Goal: Task Accomplishment & Management: Use online tool/utility

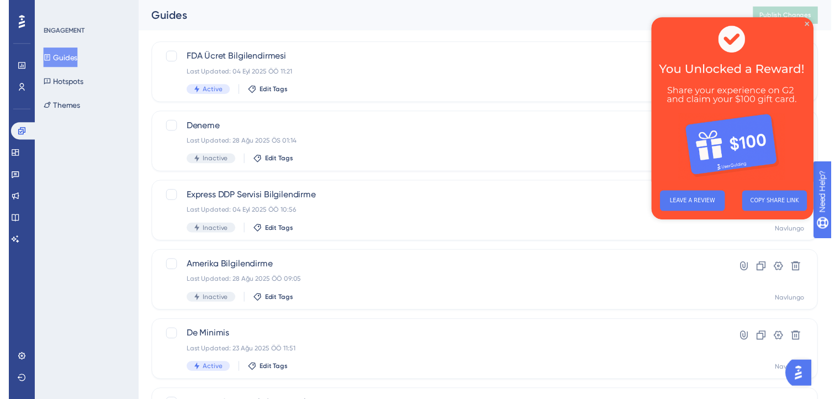
scroll to position [15, 0]
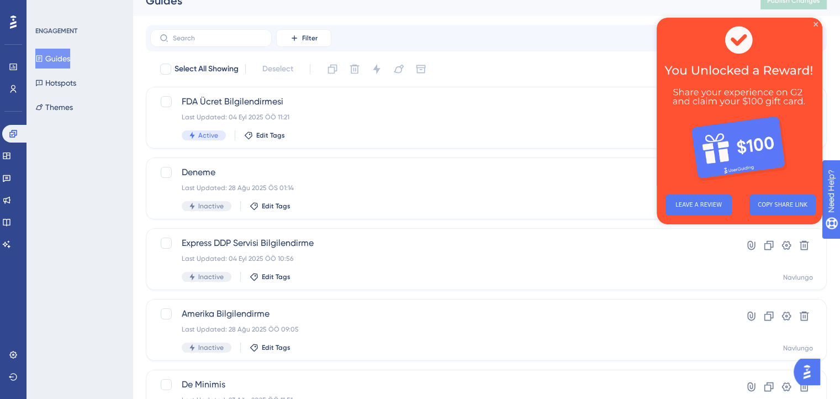
click at [811, 27] on img at bounding box center [740, 102] width 166 height 168
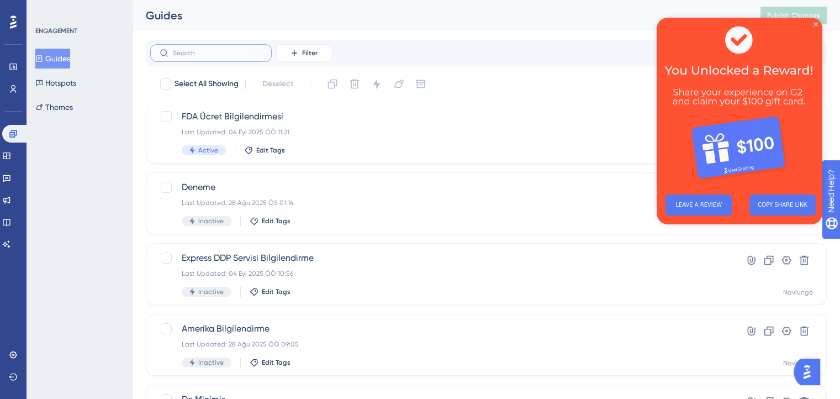
click at [250, 51] on input "text" at bounding box center [217, 53] width 89 height 8
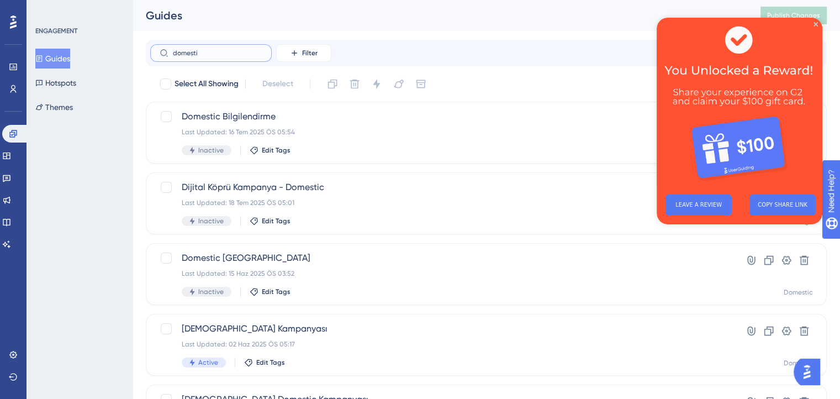
type input "domesti"
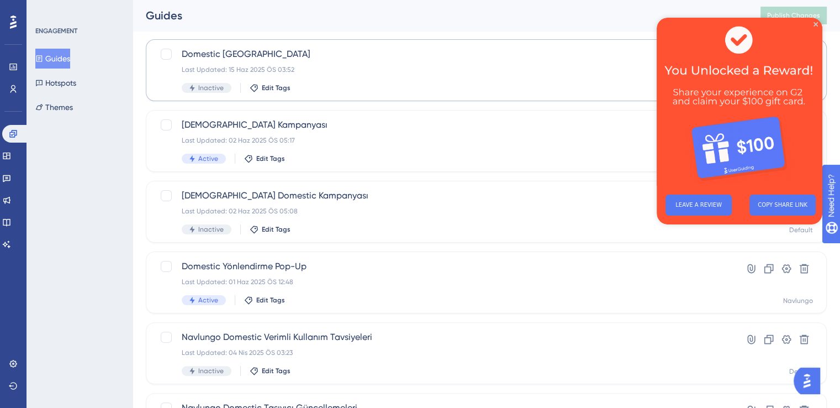
scroll to position [201, 0]
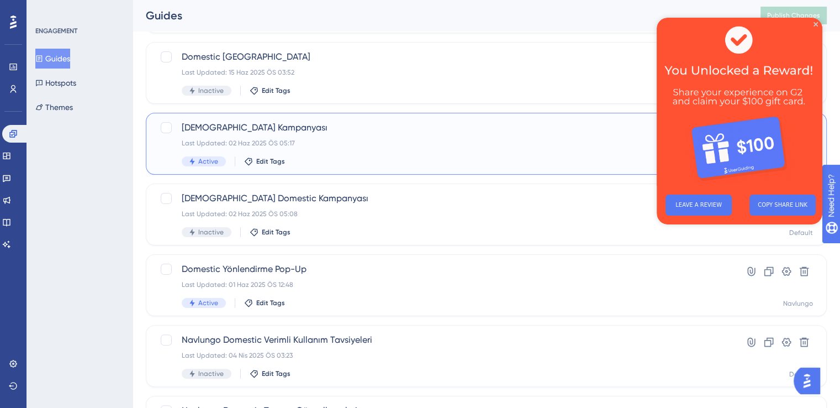
drag, startPoint x: 292, startPoint y: 125, endPoint x: 239, endPoint y: 125, distance: 52.5
click at [239, 125] on span "[DEMOGRAPHIC_DATA] Kampanyası" at bounding box center [442, 127] width 521 height 13
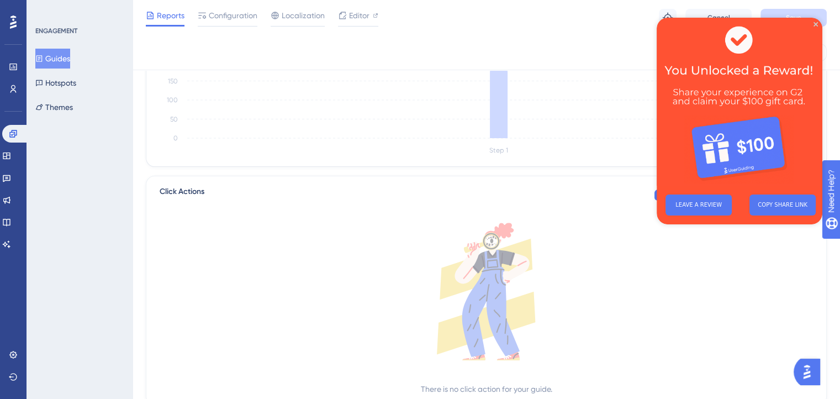
scroll to position [209, 0]
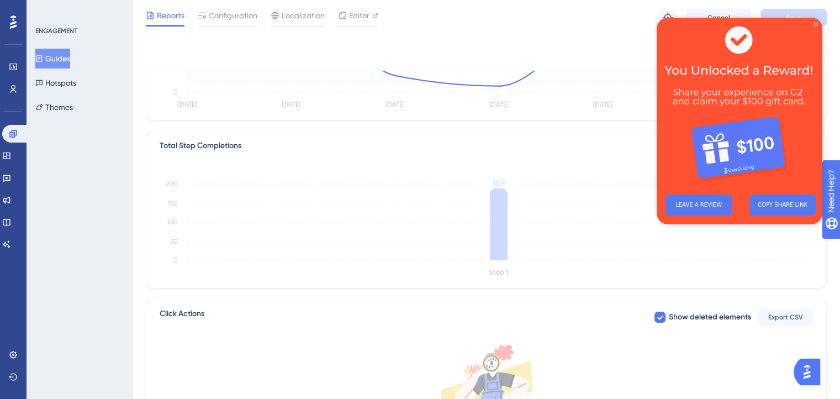
click at [816, 23] on icon "Close Preview" at bounding box center [816, 24] width 4 height 4
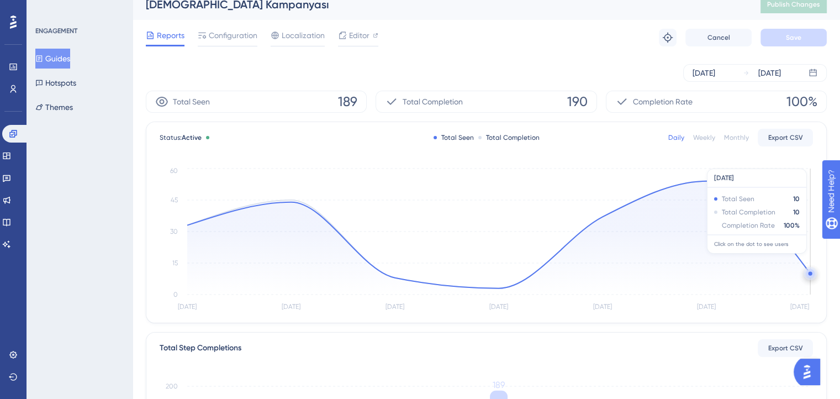
scroll to position [0, 0]
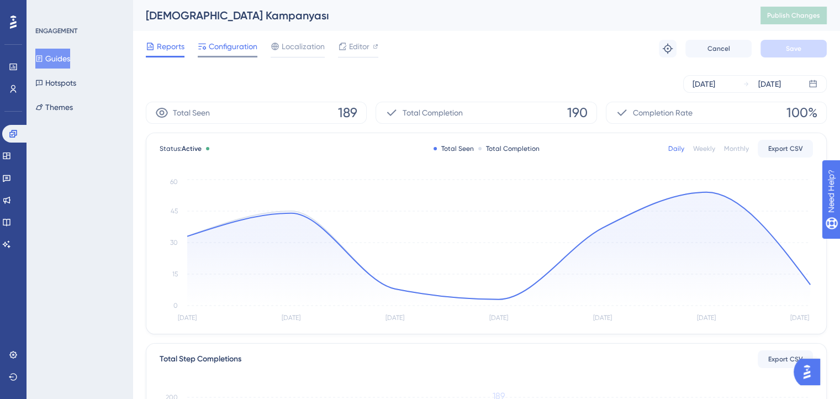
click at [224, 50] on span "Configuration" at bounding box center [233, 46] width 49 height 13
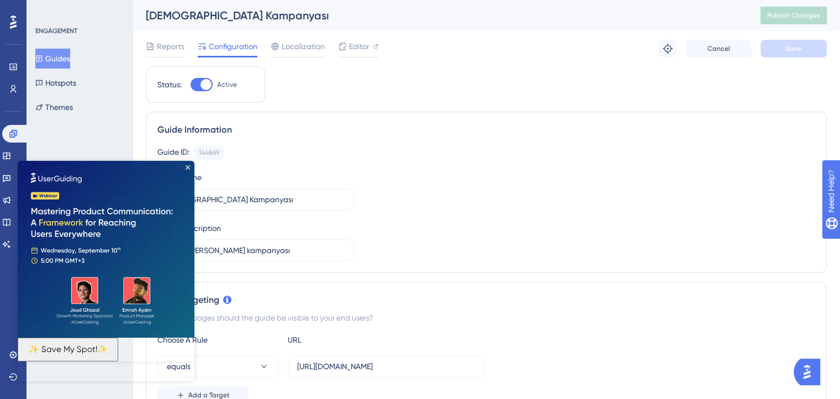
click at [364, 38] on div "Reports Configuration Localization Editor Troubleshoot Cancel Save" at bounding box center [486, 48] width 681 height 35
click at [362, 46] on span "Editor" at bounding box center [359, 46] width 20 height 13
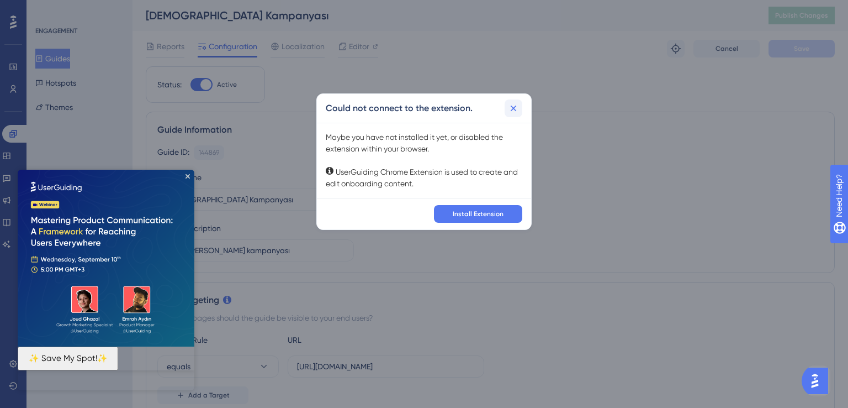
click at [517, 101] on button at bounding box center [514, 108] width 18 height 18
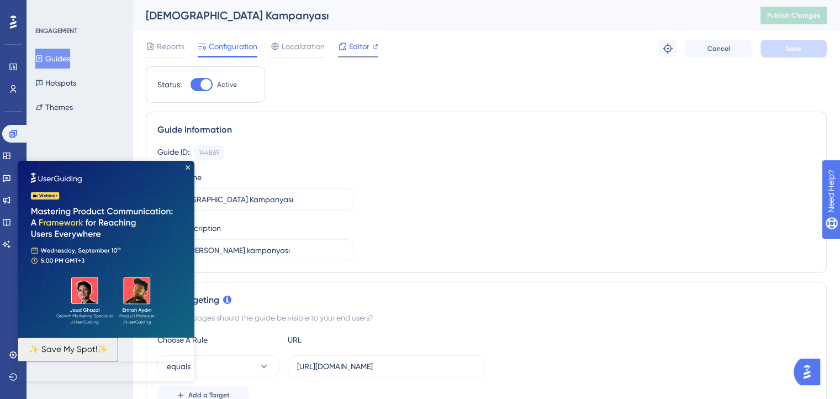
click at [358, 50] on span "Editor" at bounding box center [359, 46] width 20 height 13
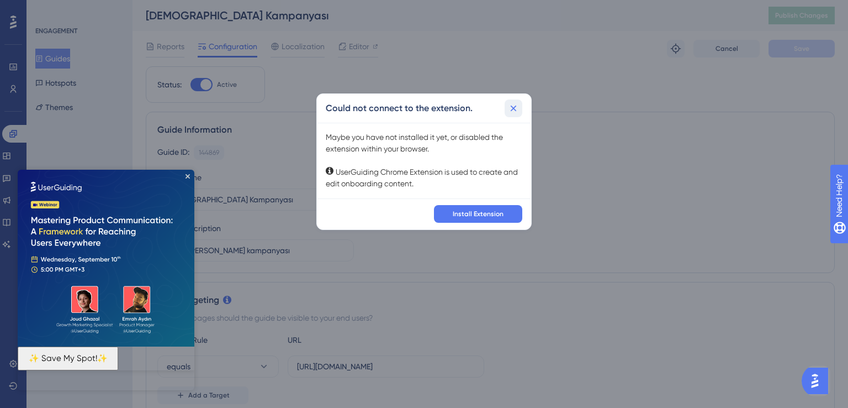
click at [508, 104] on icon at bounding box center [513, 108] width 11 height 11
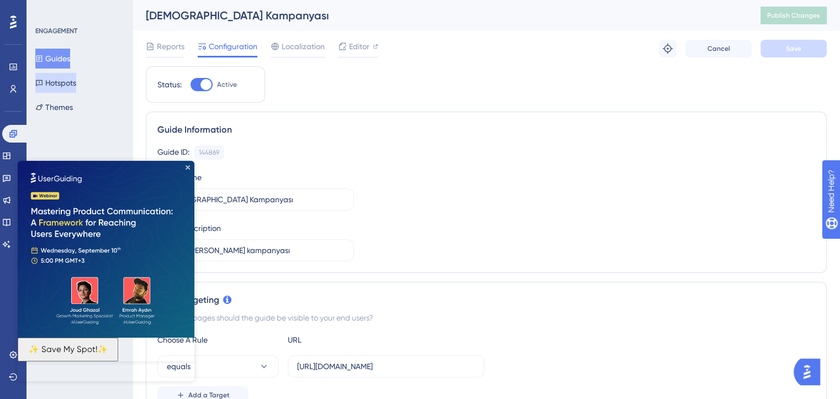
click at [68, 77] on button "Hotspots" at bounding box center [55, 83] width 41 height 20
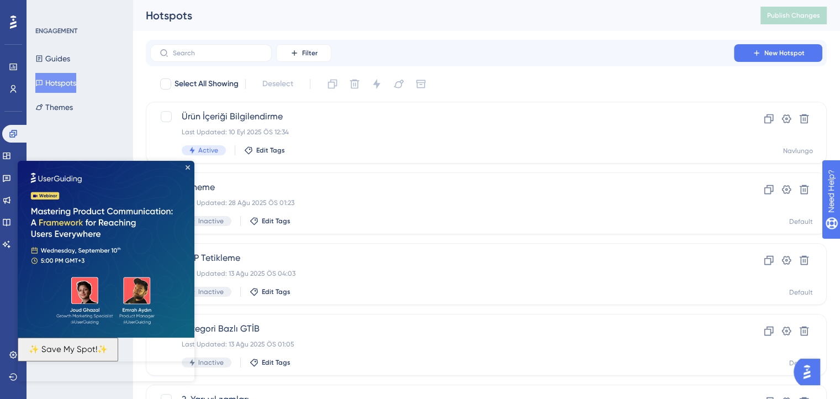
click at [189, 171] on img at bounding box center [106, 249] width 177 height 177
click at [186, 165] on icon "Close Preview" at bounding box center [188, 167] width 4 height 4
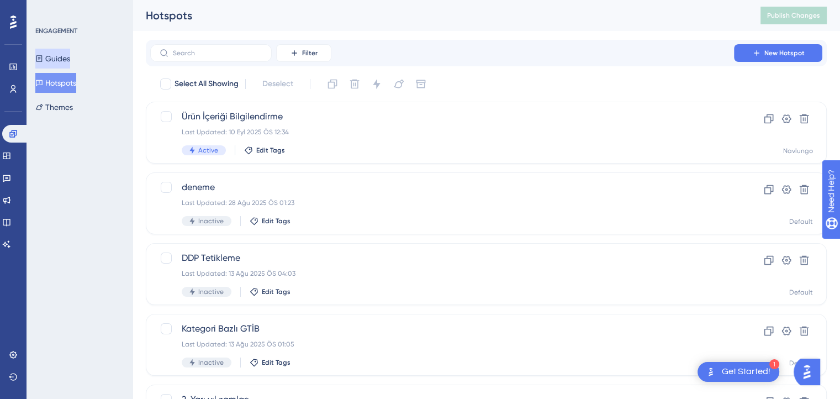
click at [68, 62] on button "Guides" at bounding box center [52, 59] width 35 height 20
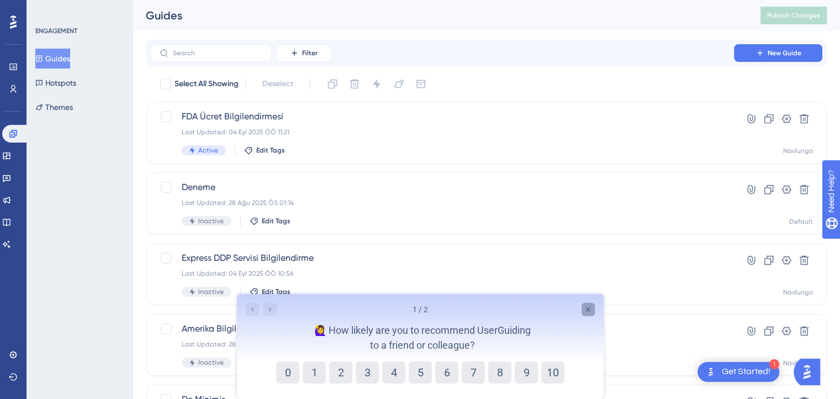
click at [587, 309] on icon "Close survey" at bounding box center [588, 309] width 4 height 4
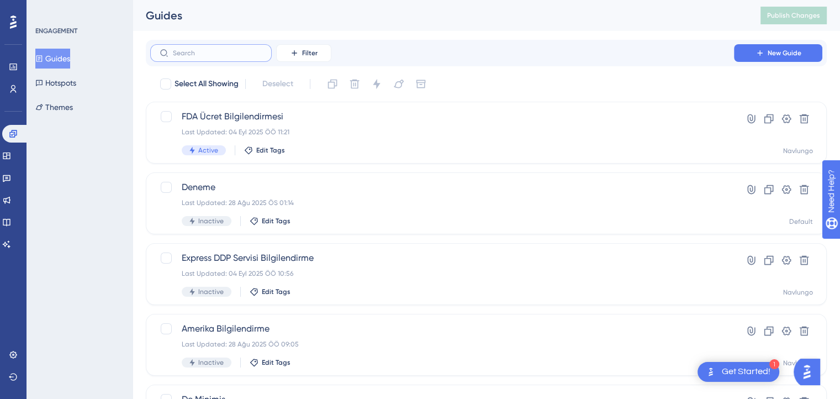
click at [203, 55] on input "text" at bounding box center [217, 53] width 89 height 8
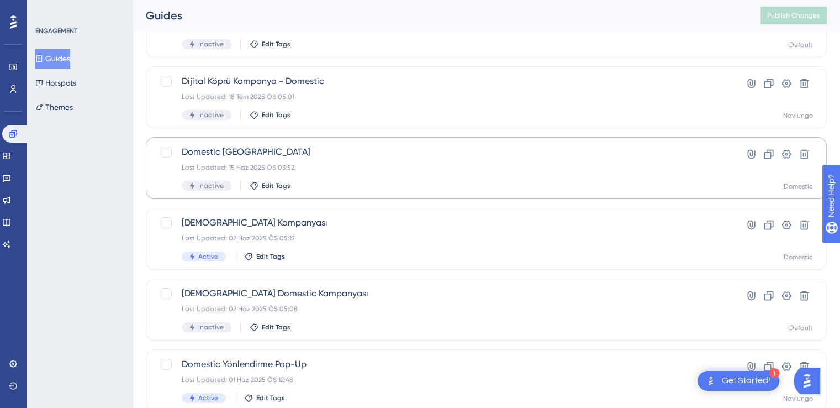
scroll to position [108, 0]
type input "domestic"
drag, startPoint x: 272, startPoint y: 251, endPoint x: 258, endPoint y: 257, distance: 15.1
click at [258, 257] on span "Edit Tags" at bounding box center [270, 254] width 29 height 9
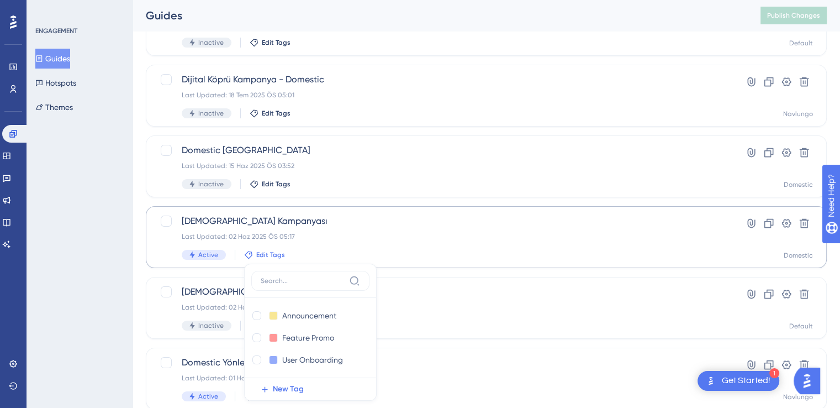
scroll to position [236, 0]
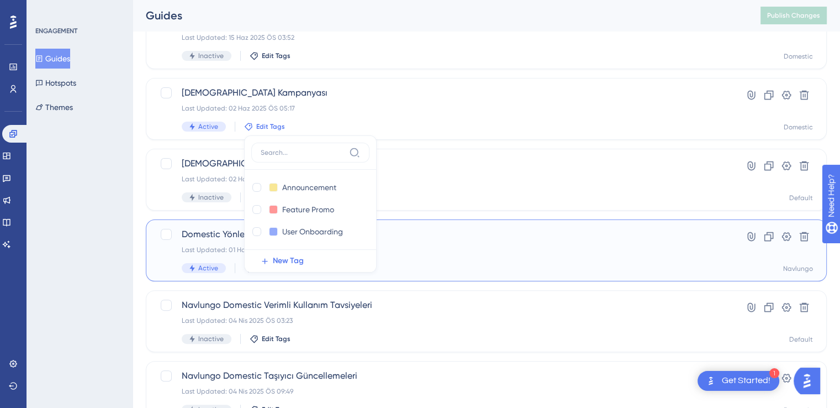
click at [214, 233] on span "Domestic Yönlendirme Pop-Up" at bounding box center [442, 234] width 521 height 13
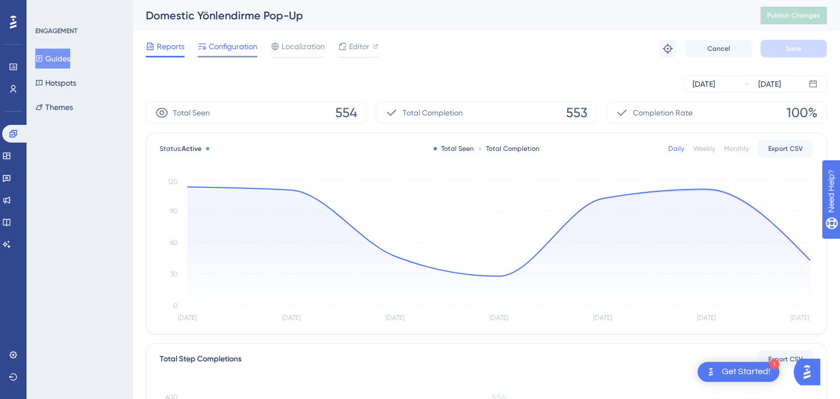
click at [232, 49] on span "Configuration" at bounding box center [233, 46] width 49 height 13
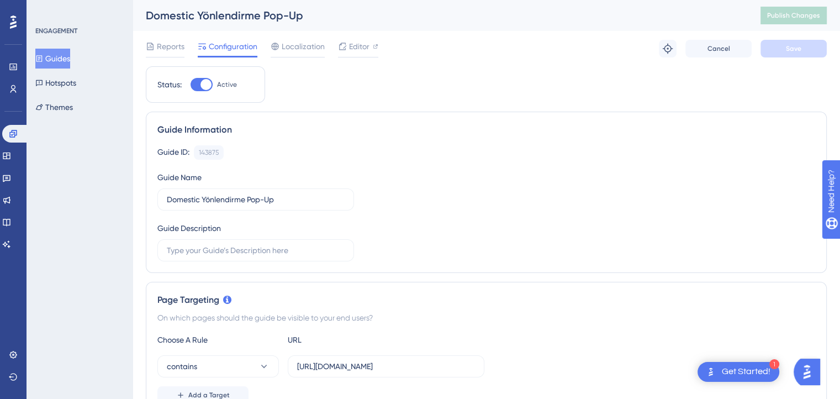
click at [301, 37] on div "Reports Configuration Localization Editor Troubleshoot Cancel Save" at bounding box center [486, 48] width 681 height 35
click at [310, 45] on span "Localization" at bounding box center [303, 46] width 43 height 13
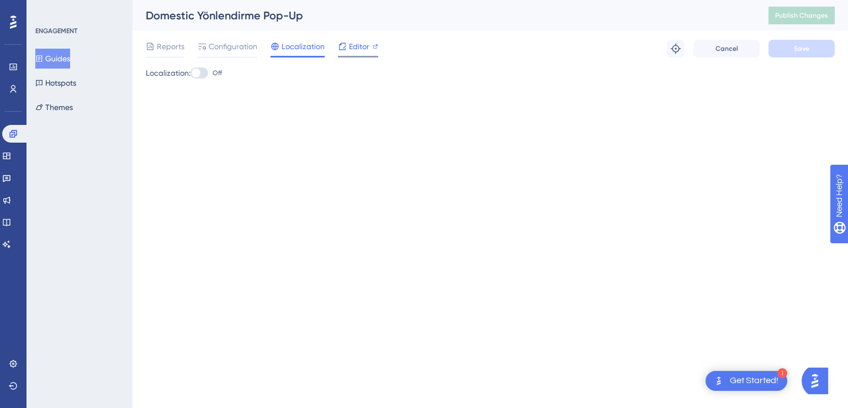
click at [362, 40] on span "Editor" at bounding box center [359, 46] width 20 height 13
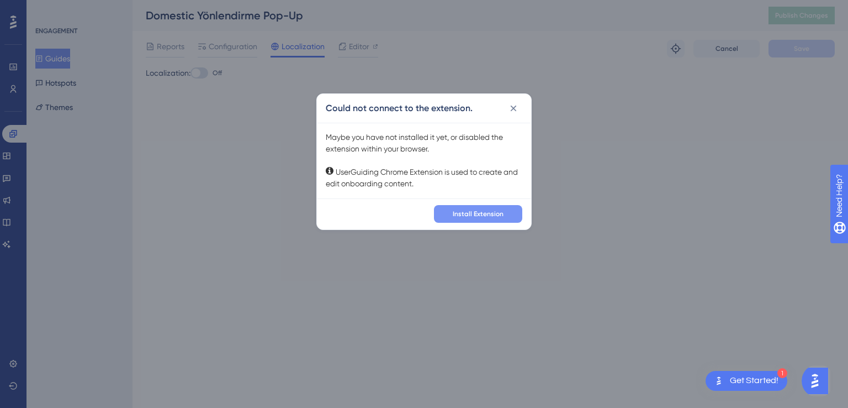
click at [483, 208] on button "Install Extension" at bounding box center [478, 214] width 88 height 18
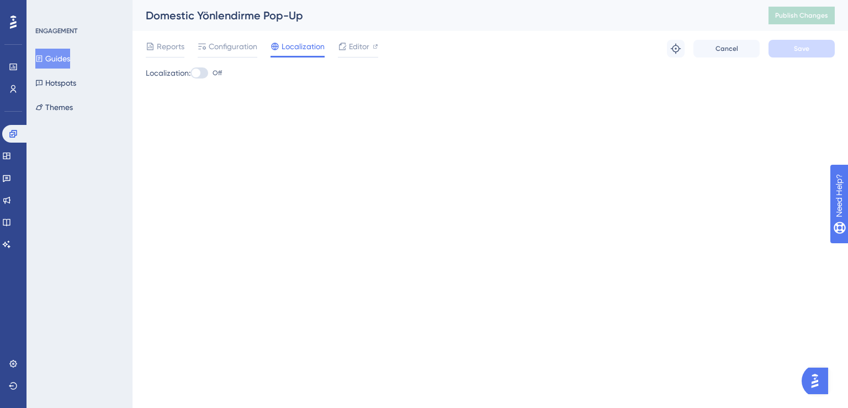
click at [164, 36] on div "Reports Configuration Localization Editor Troubleshoot Cancel Save" at bounding box center [490, 48] width 689 height 35
click at [159, 49] on span "Reports" at bounding box center [171, 46] width 28 height 13
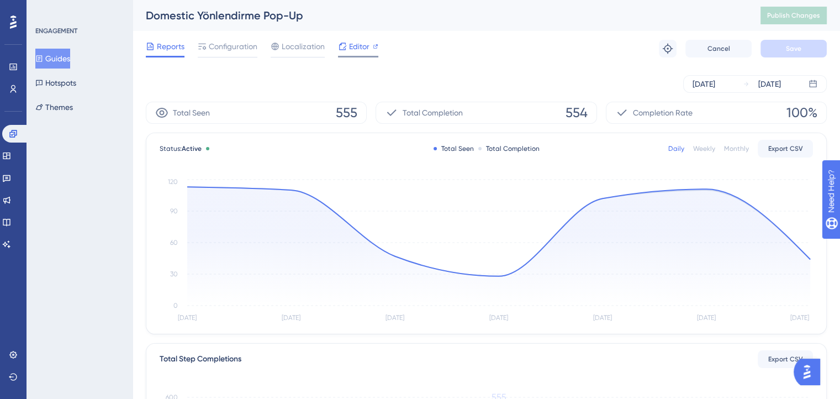
click at [359, 43] on span "Editor" at bounding box center [359, 46] width 20 height 13
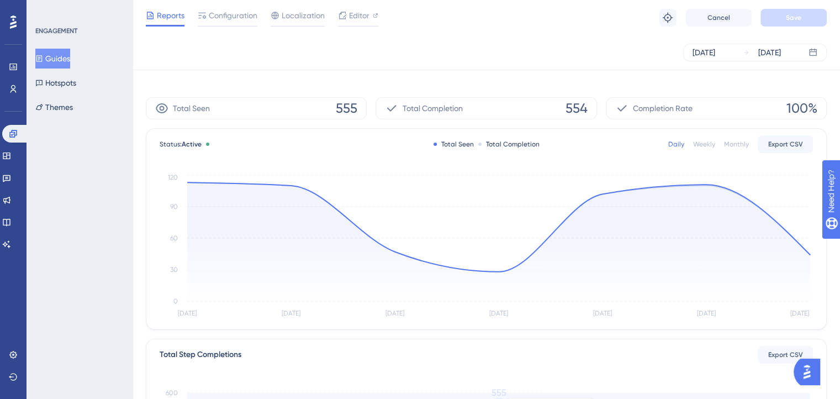
scroll to position [300, 0]
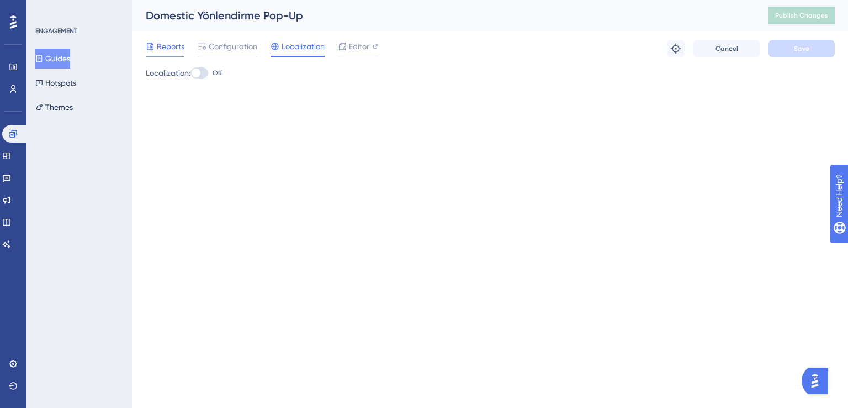
click at [173, 43] on span "Reports" at bounding box center [171, 46] width 28 height 13
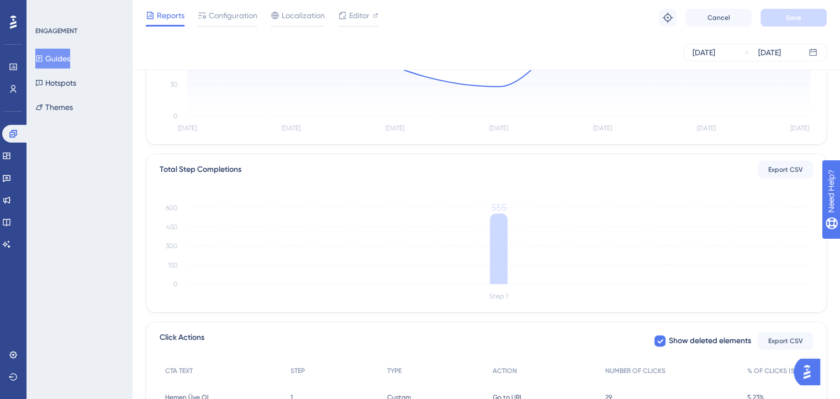
scroll to position [300, 0]
